Goal: Task Accomplishment & Management: Manage account settings

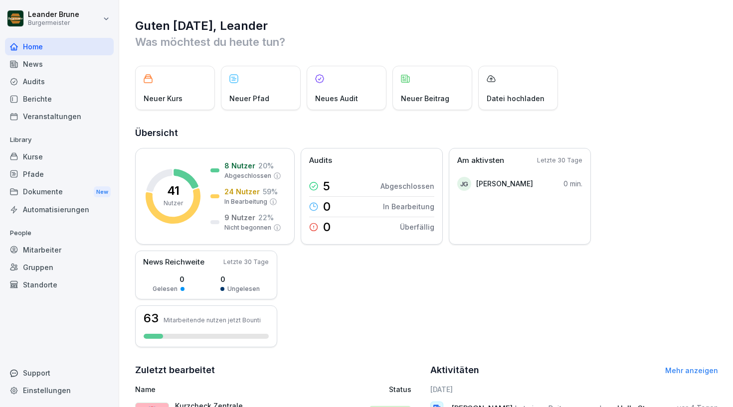
click at [50, 159] on div "Kurse" at bounding box center [59, 156] width 109 height 17
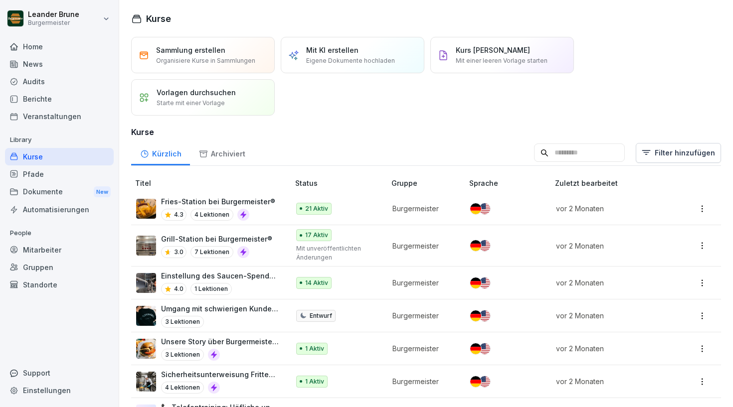
click at [216, 42] on div "Sammlung erstellen Organisiere Kurse in Sammlungen" at bounding box center [203, 55] width 144 height 36
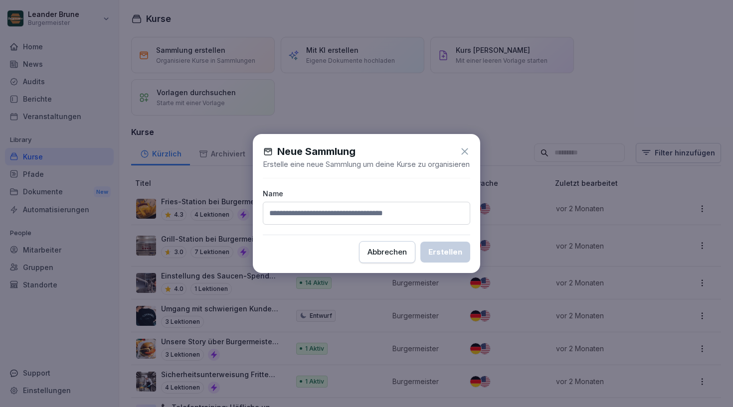
click at [459, 146] on icon at bounding box center [464, 151] width 11 height 11
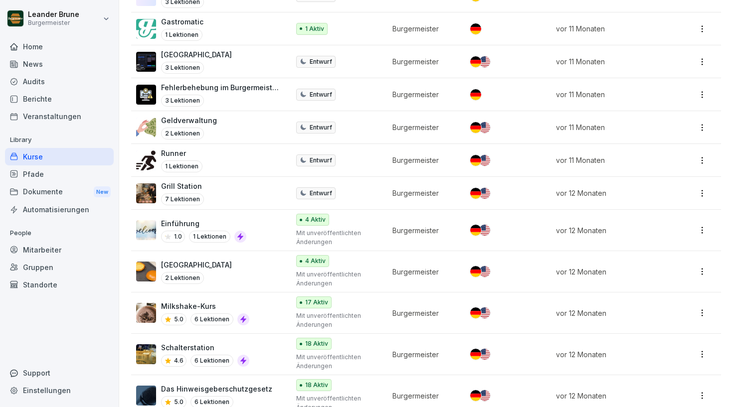
scroll to position [1291, 0]
click at [202, 302] on p "Milkshake-Kurs" at bounding box center [205, 307] width 88 height 10
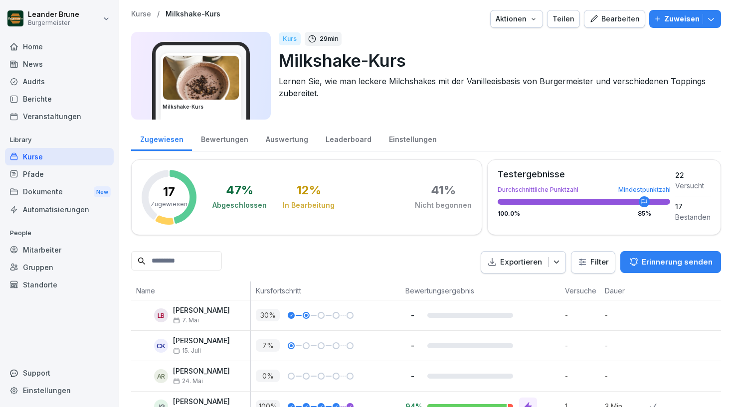
click at [628, 23] on div "Bearbeiten" at bounding box center [614, 18] width 50 height 11
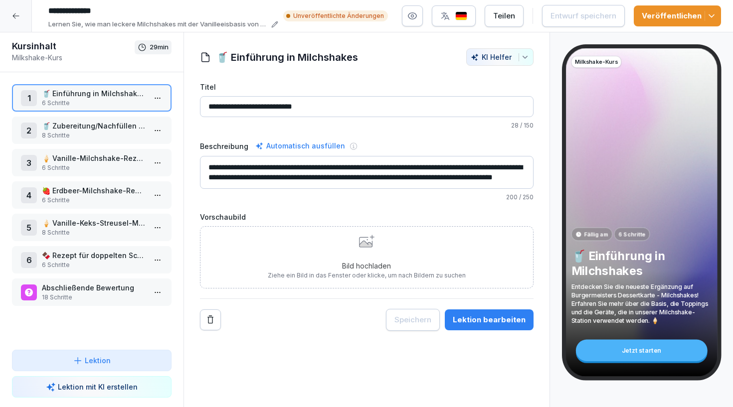
click at [82, 128] on p "🥤 Zubereitung/Nachfüllen der Milchshake-Grundmischung" at bounding box center [94, 126] width 104 height 10
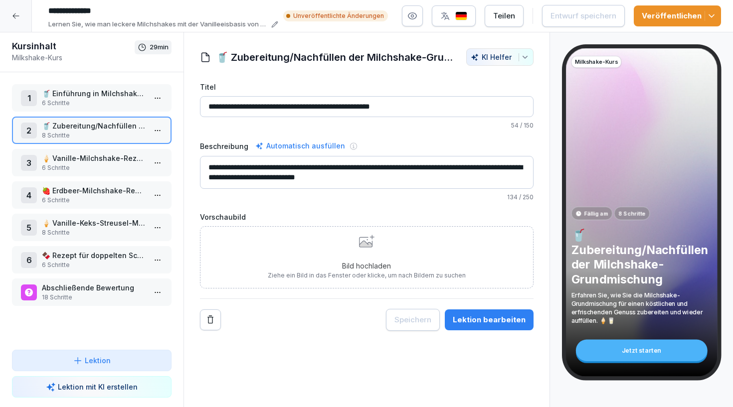
click at [79, 166] on p "6 Schritte" at bounding box center [94, 167] width 104 height 9
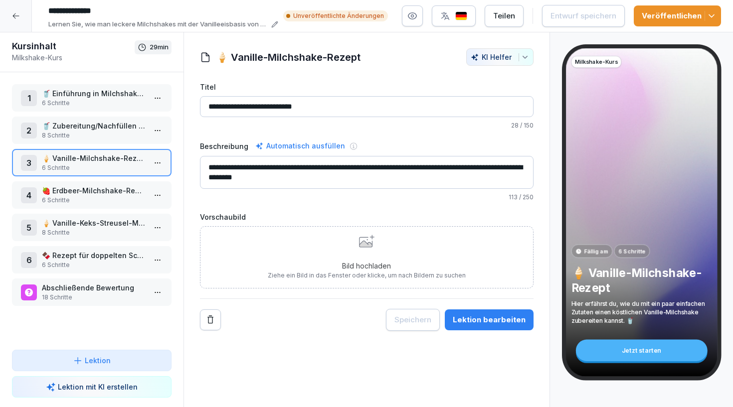
click at [81, 194] on p "🍓 Erdbeer-Milchshake-Rezept" at bounding box center [94, 190] width 104 height 10
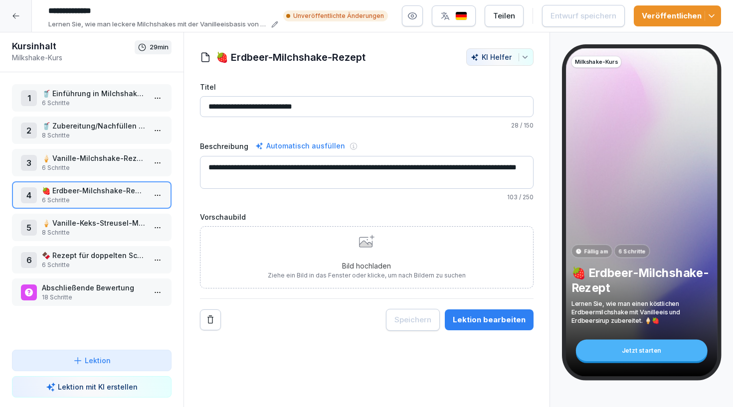
click at [158, 193] on html "**********" at bounding box center [366, 203] width 733 height 407
click at [141, 213] on div "Schritte bearbeiten" at bounding box center [120, 215] width 76 height 10
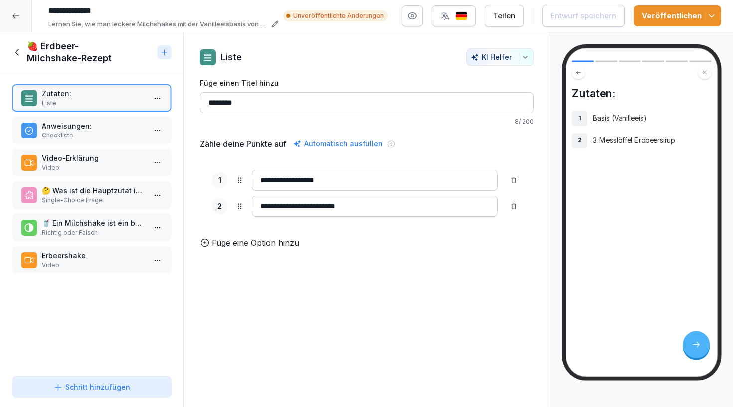
click at [107, 184] on div "🤔 Was ist die Hauptzutat in einem Erdbeermilchshake? Single-Choice Frage" at bounding box center [92, 194] width 160 height 27
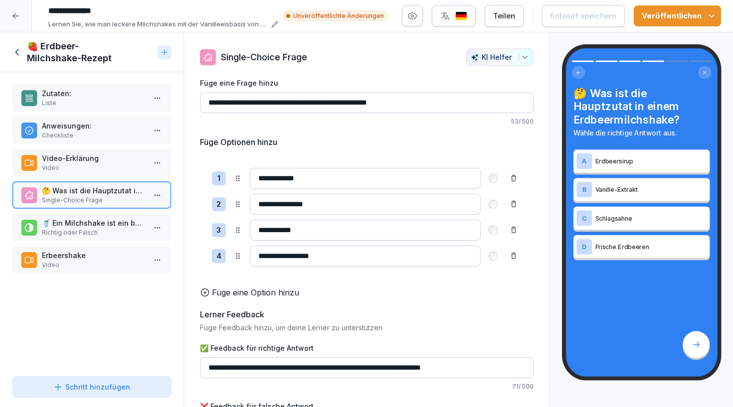
click at [107, 166] on p "Video" at bounding box center [94, 167] width 104 height 9
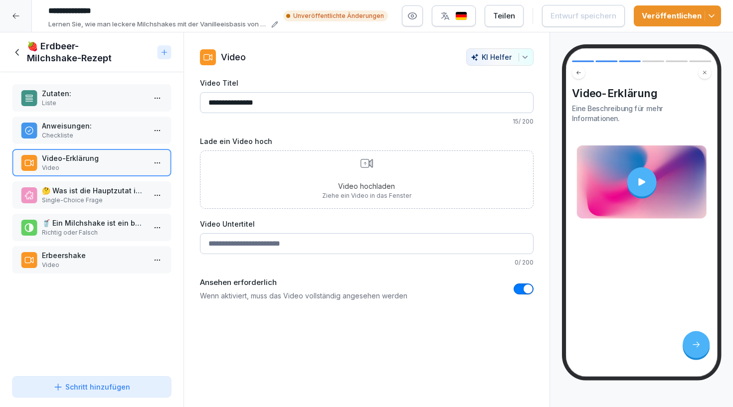
click at [102, 208] on div "🤔 Was ist die Hauptzutat in einem Erdbeermilchshake? Single-Choice Frage" at bounding box center [92, 194] width 160 height 27
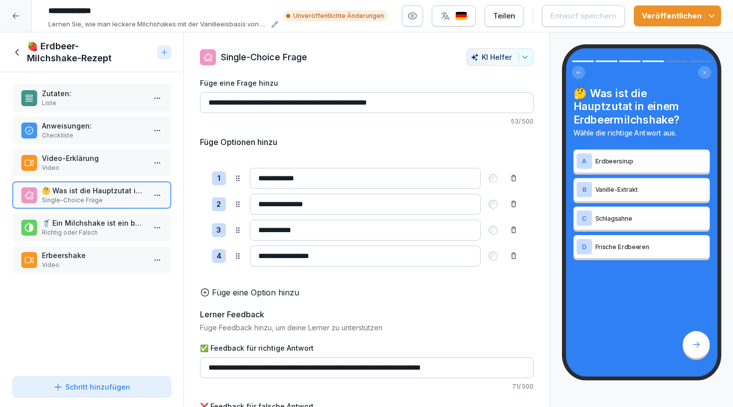
click at [115, 162] on p "Video-Erklärung" at bounding box center [94, 158] width 104 height 10
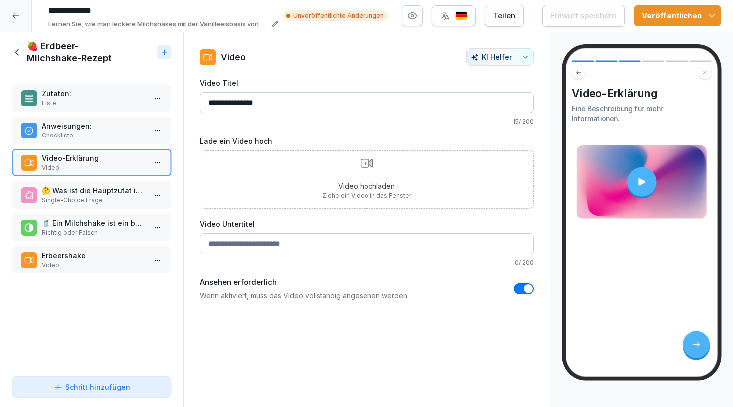
click at [17, 53] on icon at bounding box center [17, 52] width 11 height 11
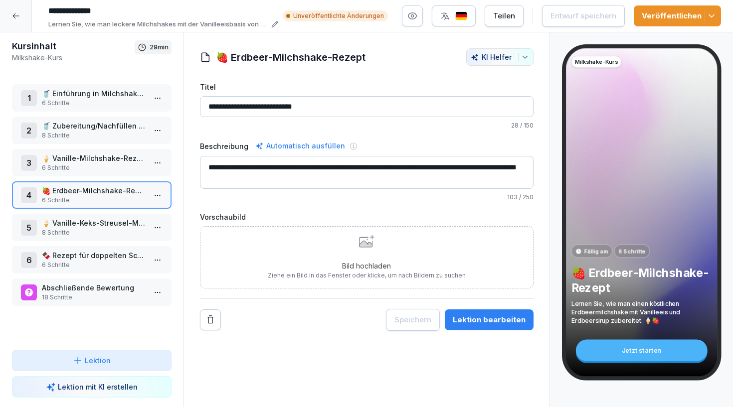
click at [105, 257] on p "🍫 Rezept für doppelten Schokoladenmilchshake" at bounding box center [94, 255] width 104 height 10
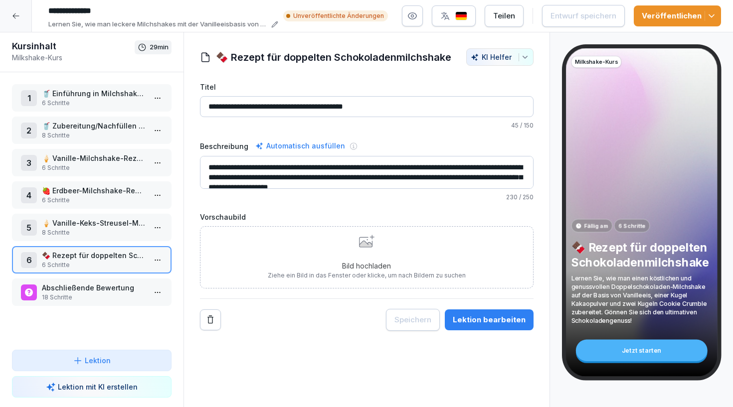
click at [17, 15] on icon at bounding box center [16, 16] width 8 height 8
